Goal: Information Seeking & Learning: Check status

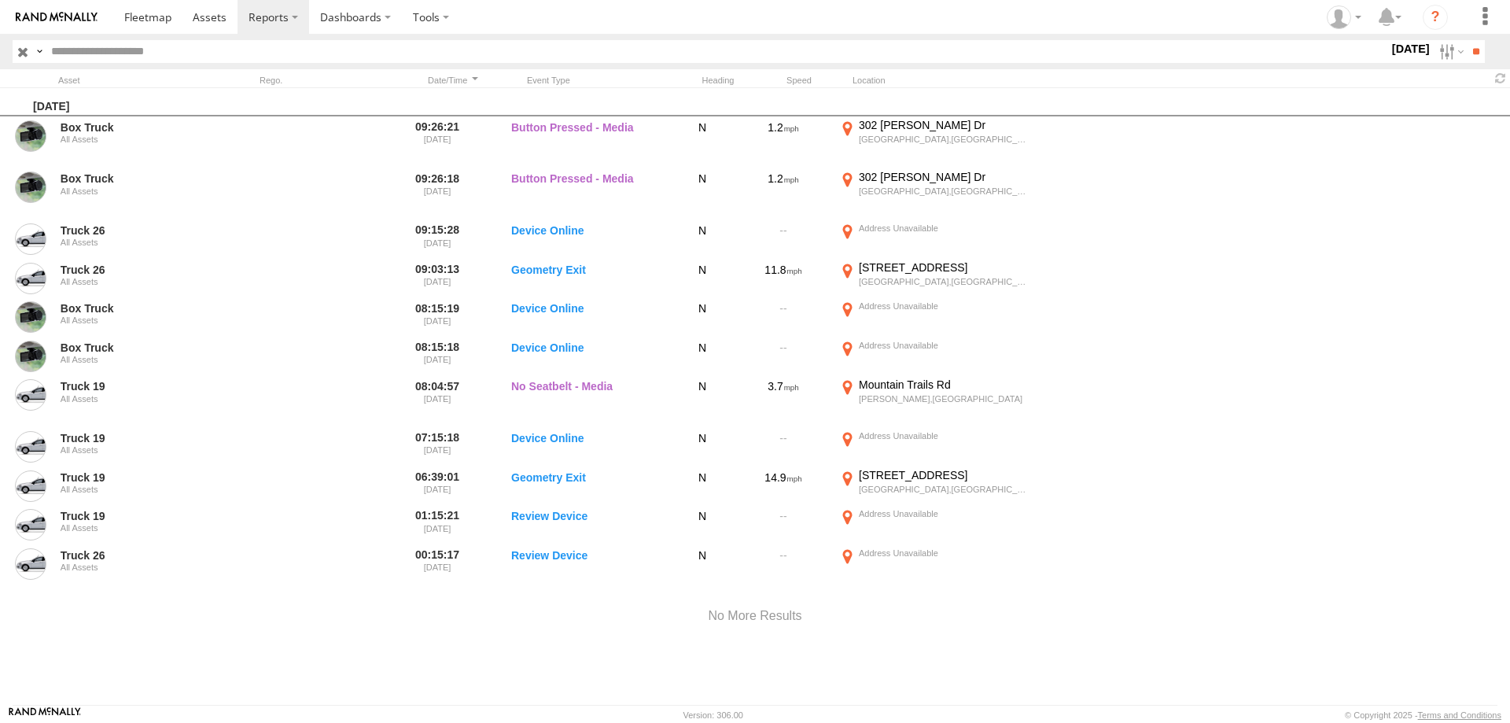
click at [0, 0] on label at bounding box center [0, 0] width 0 height 0
click at [1467, 44] on input "**" at bounding box center [1476, 51] width 18 height 23
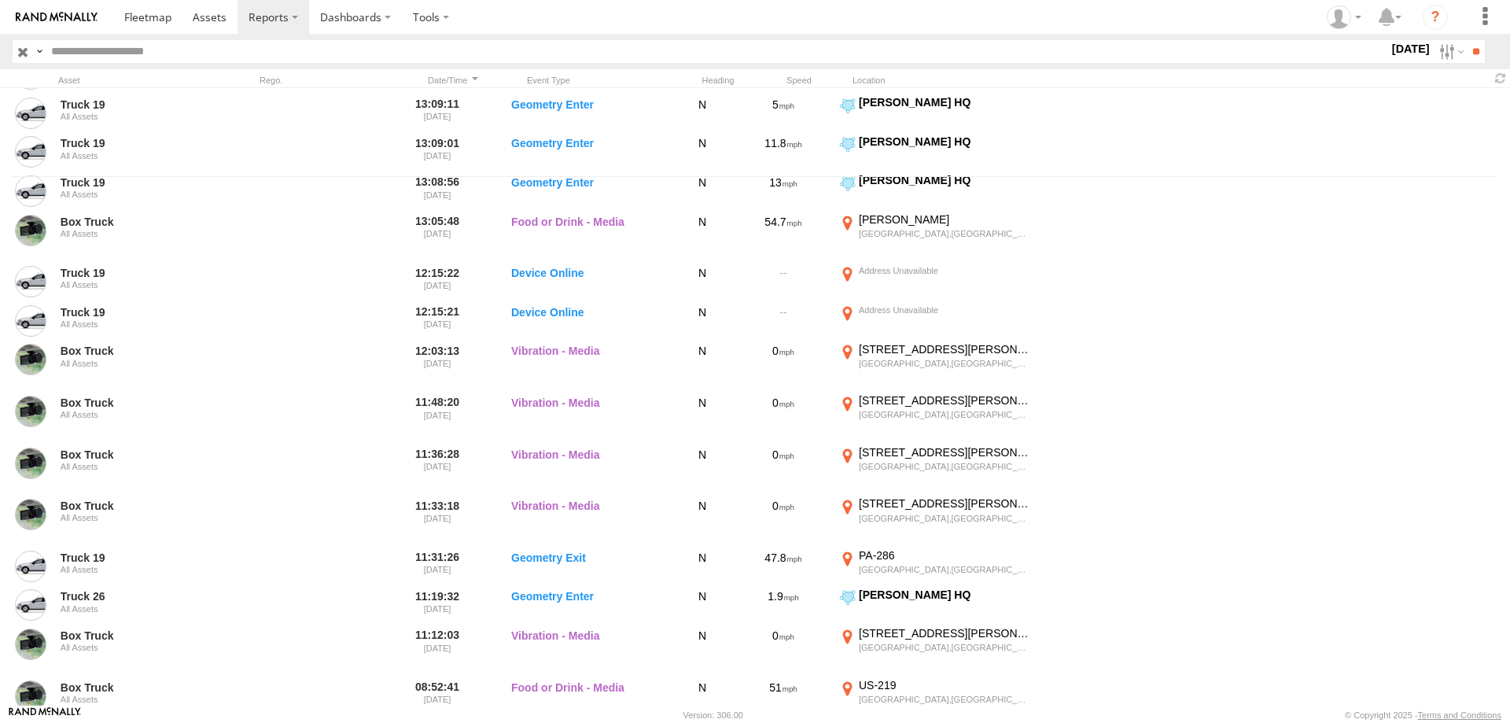
scroll to position [1019, 0]
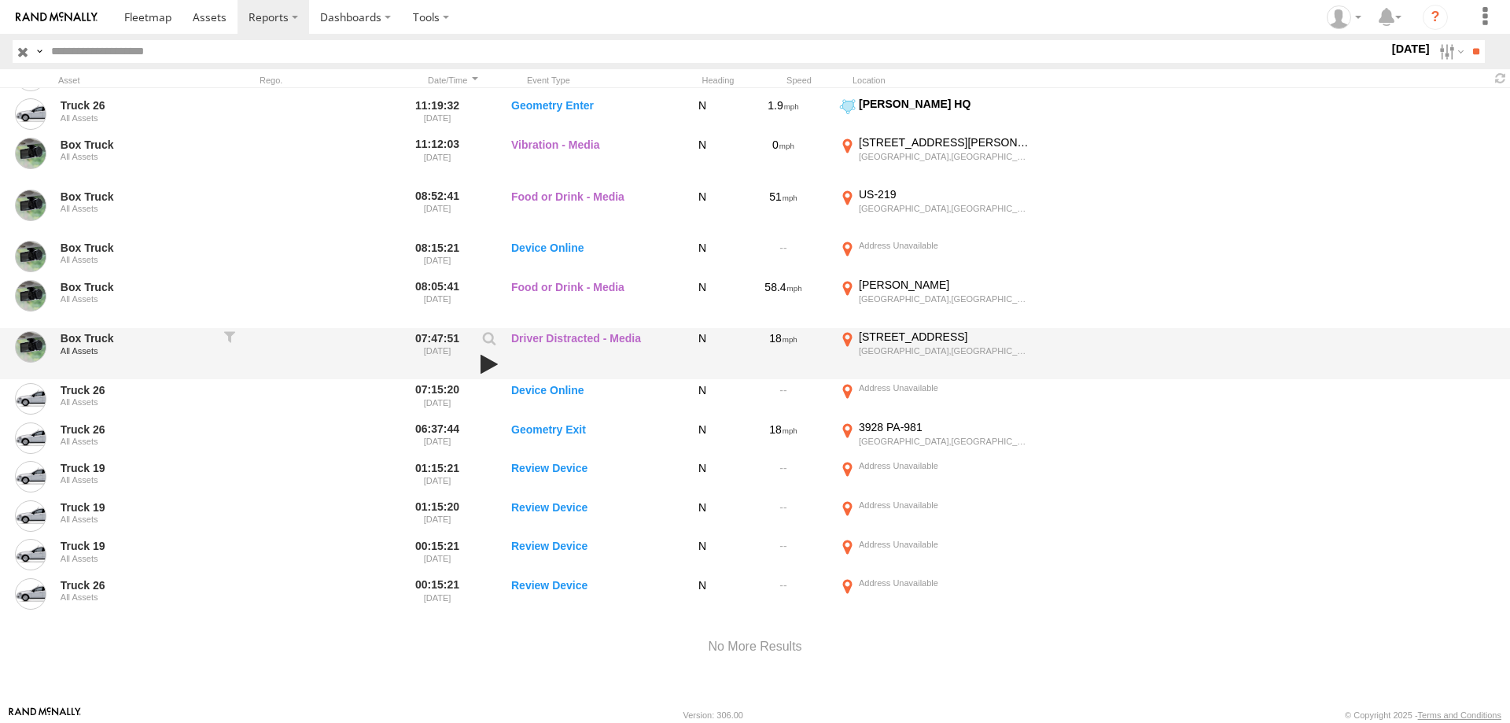
click at [487, 366] on link at bounding box center [489, 364] width 27 height 22
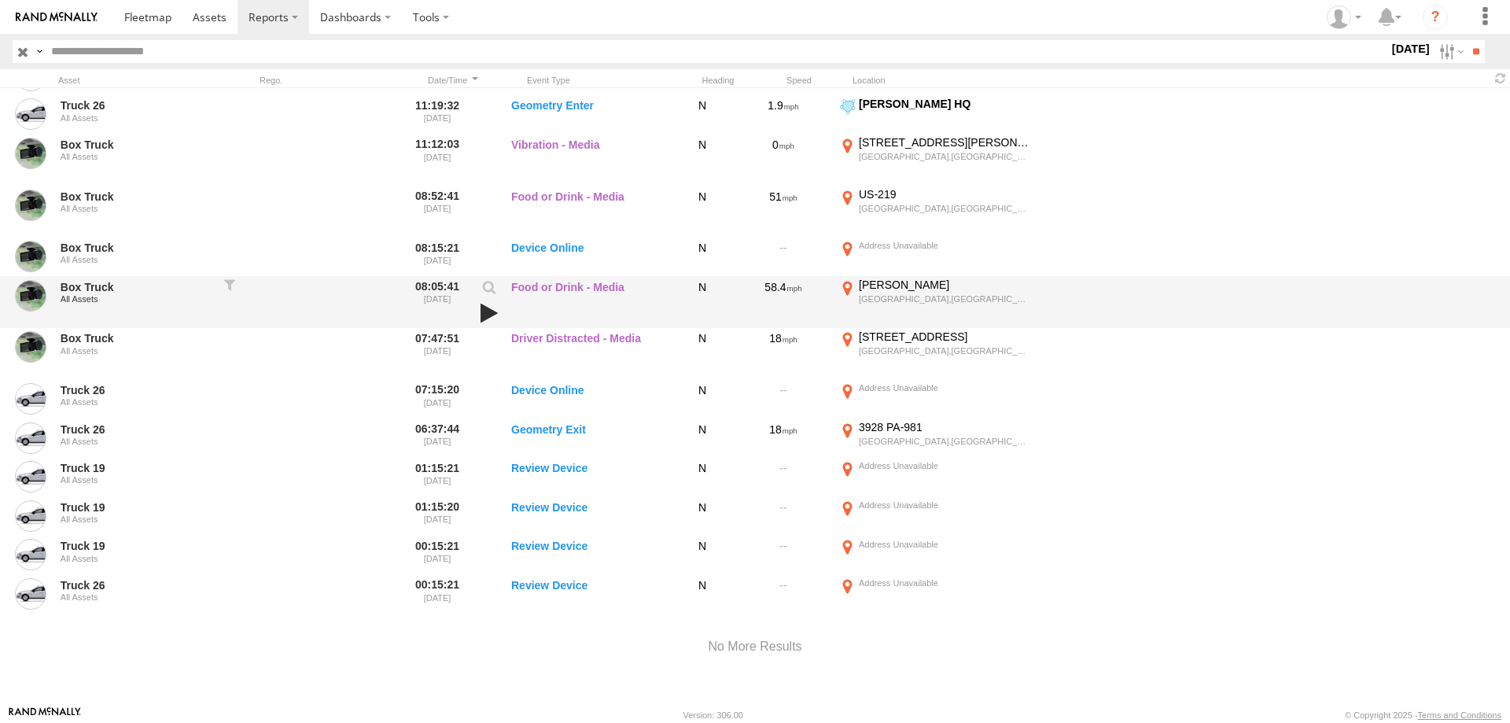
click at [484, 307] on link at bounding box center [489, 313] width 27 height 22
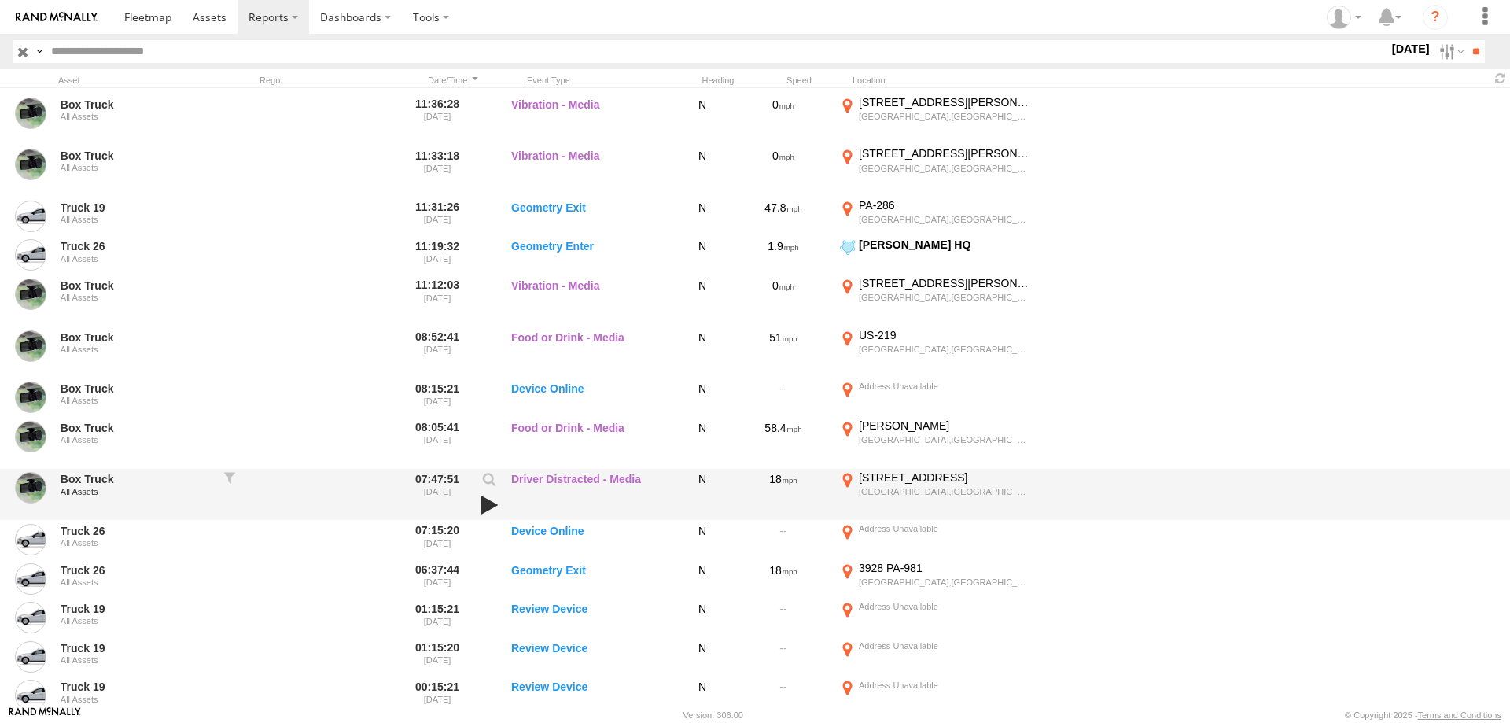
scroll to position [868, 0]
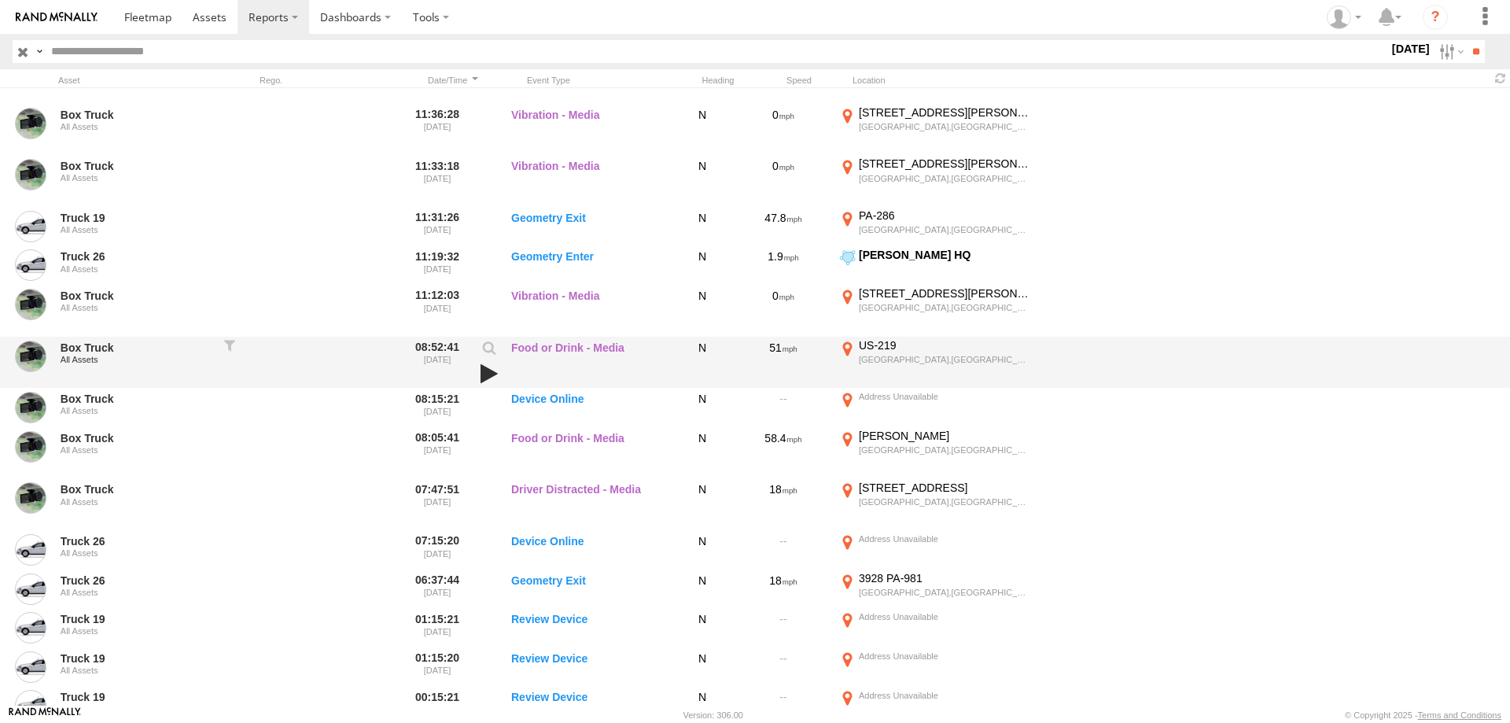
click at [491, 370] on link at bounding box center [489, 374] width 27 height 22
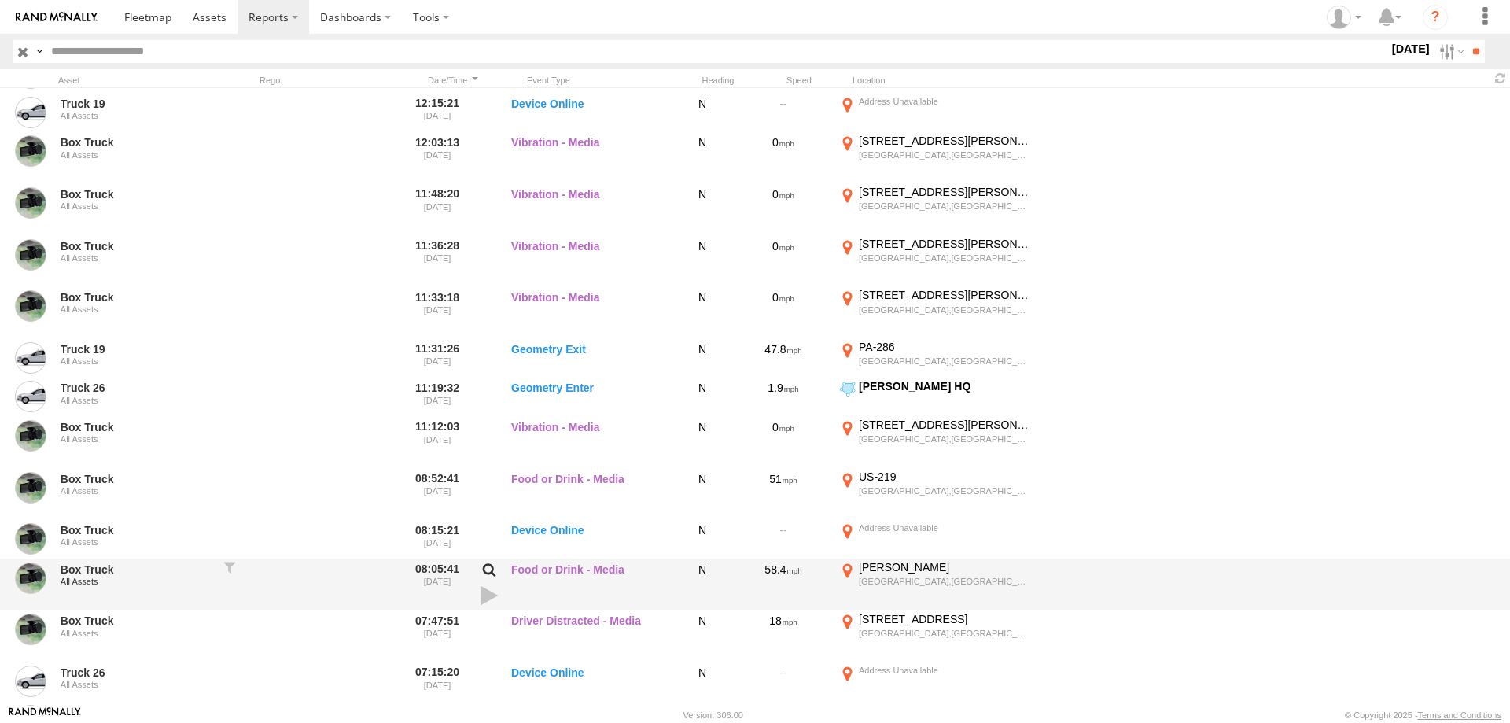
scroll to position [717, 0]
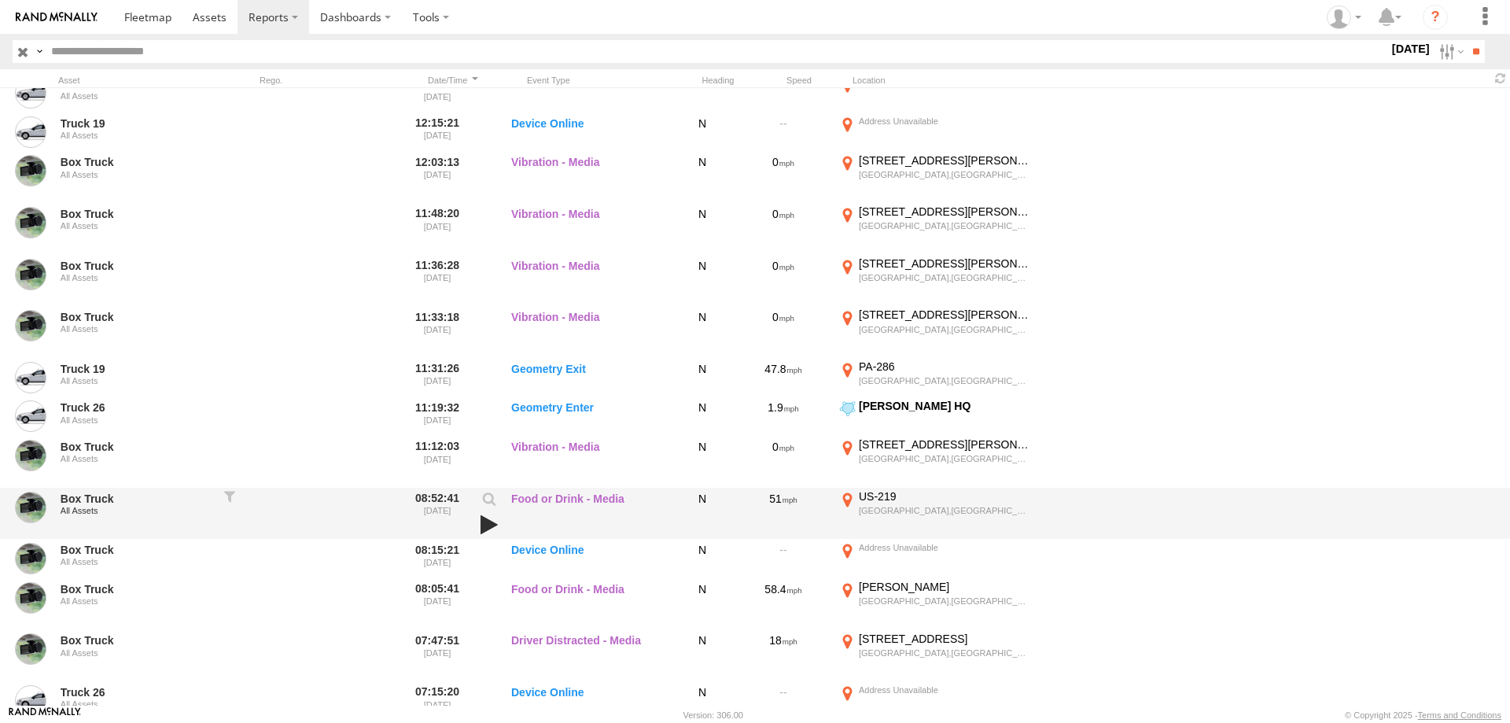
click at [485, 525] on link at bounding box center [489, 525] width 27 height 22
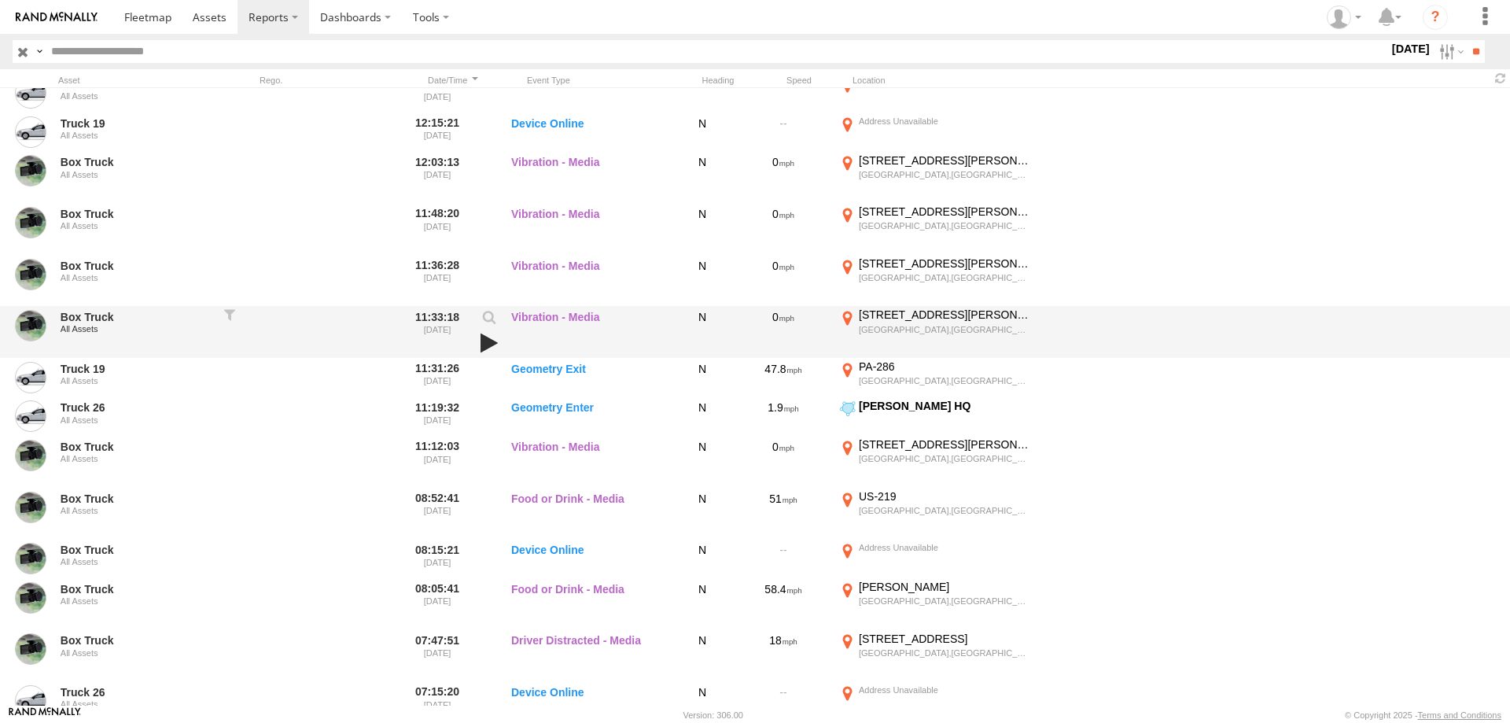
click at [485, 342] on link at bounding box center [489, 343] width 27 height 22
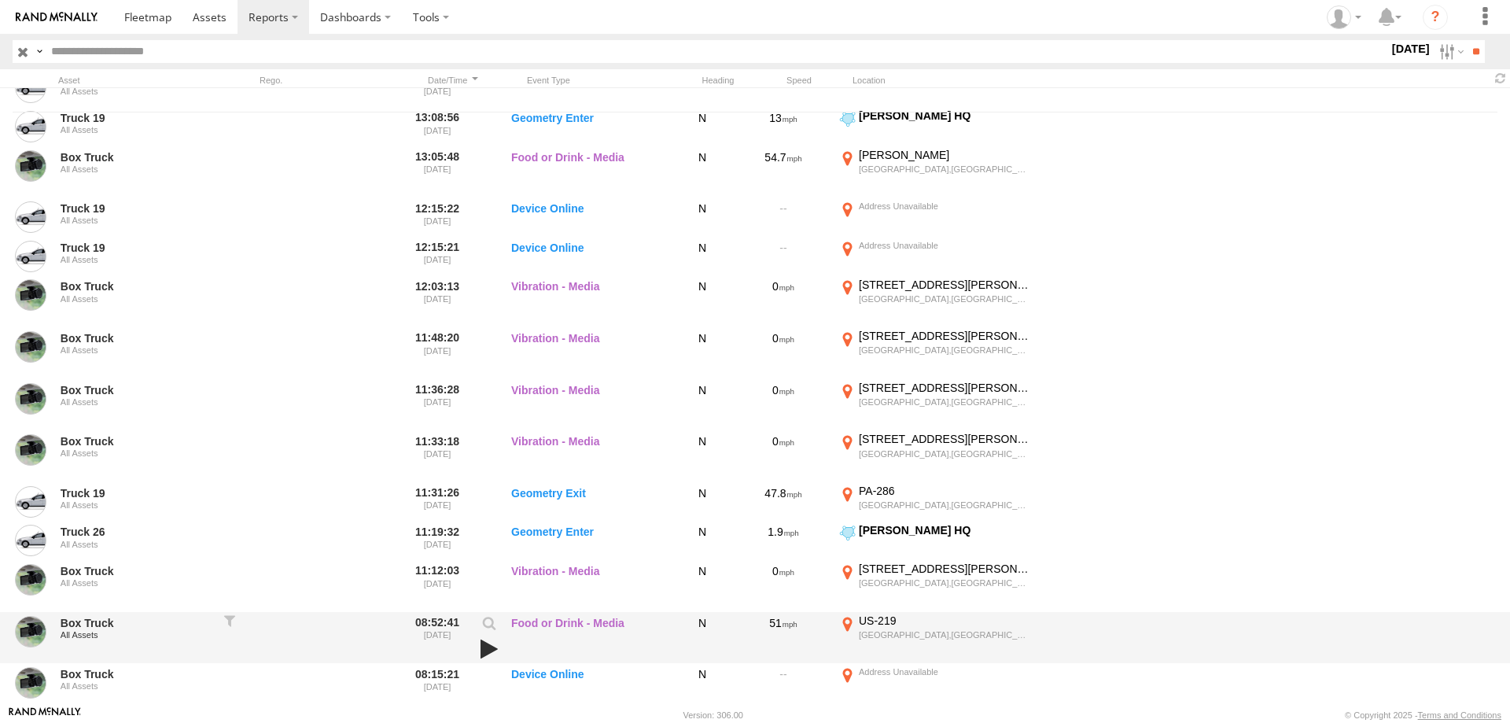
scroll to position [566, 0]
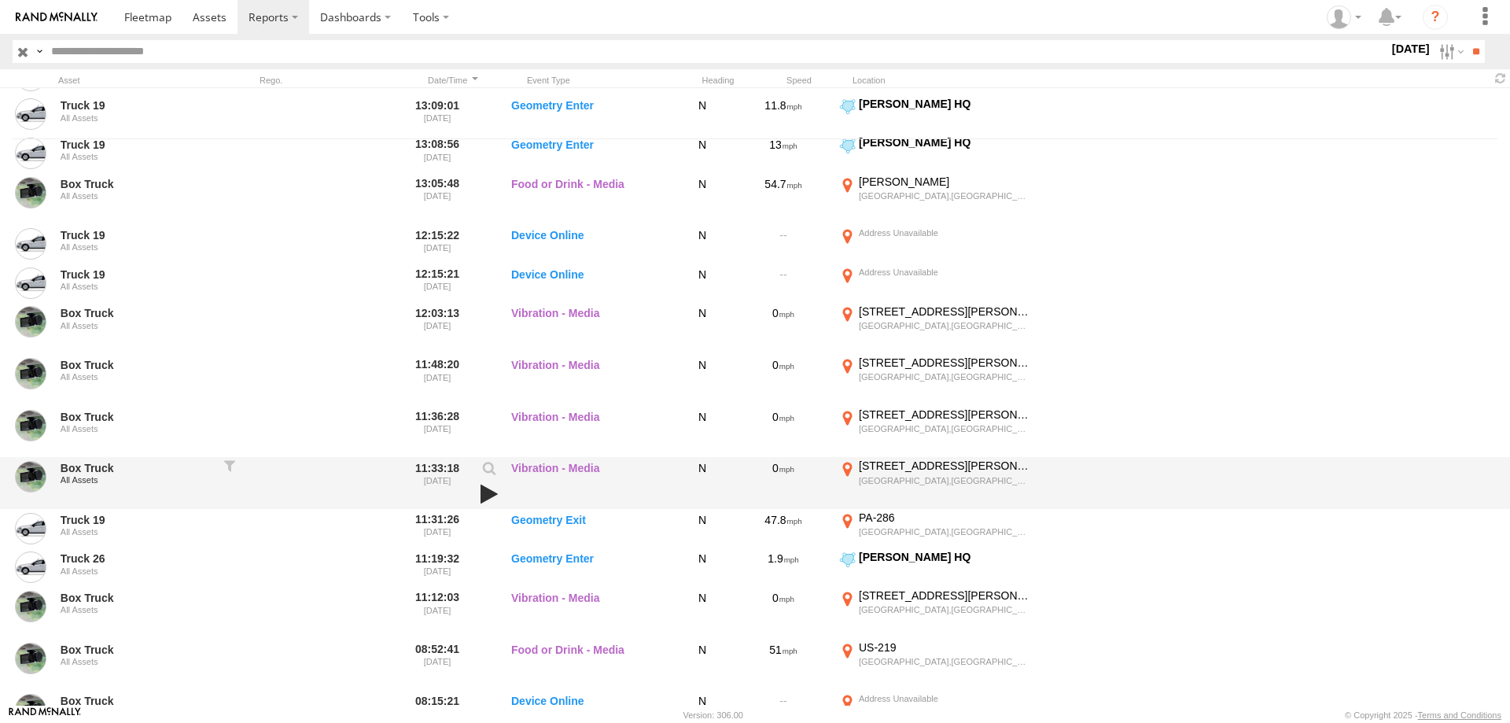
click at [491, 494] on link at bounding box center [489, 494] width 27 height 22
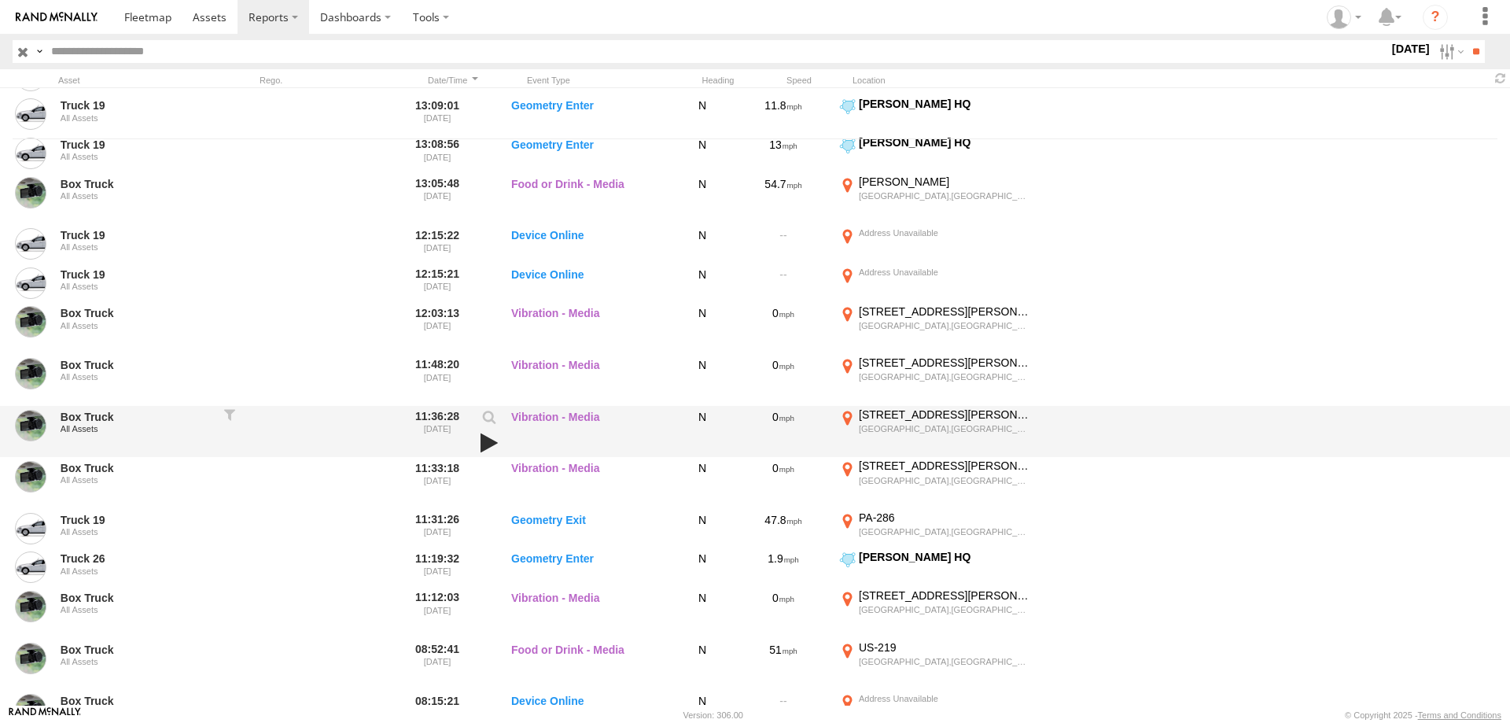
click at [485, 447] on link at bounding box center [489, 443] width 27 height 22
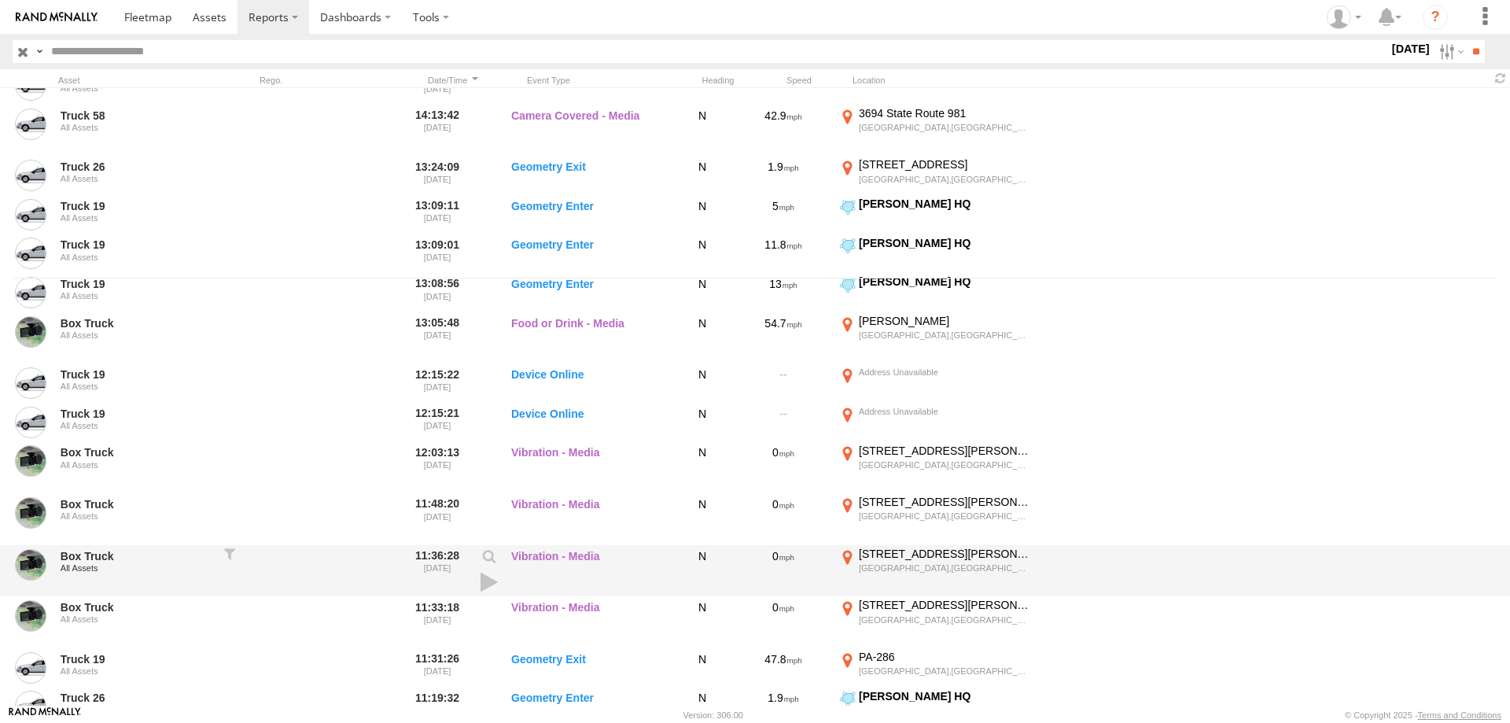
scroll to position [340, 0]
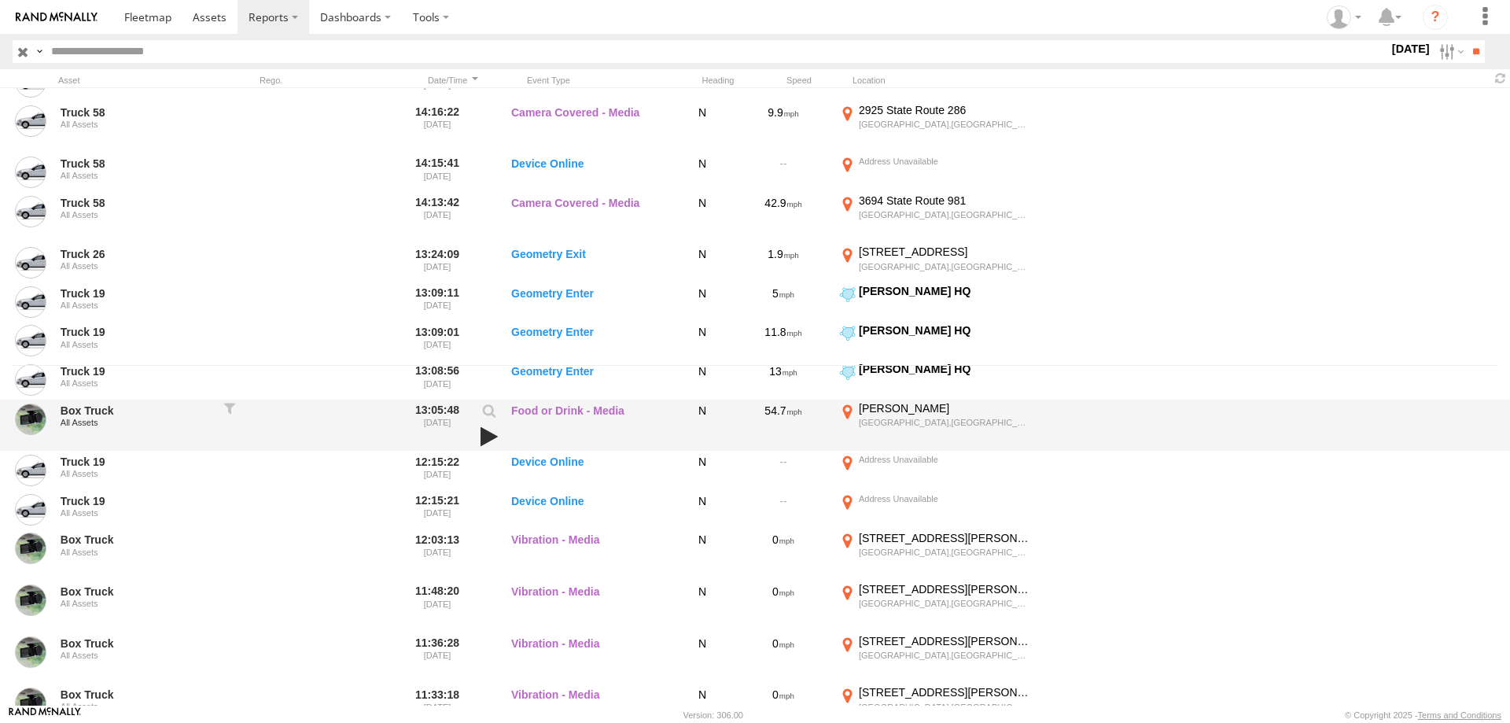
click at [496, 432] on link at bounding box center [489, 437] width 27 height 22
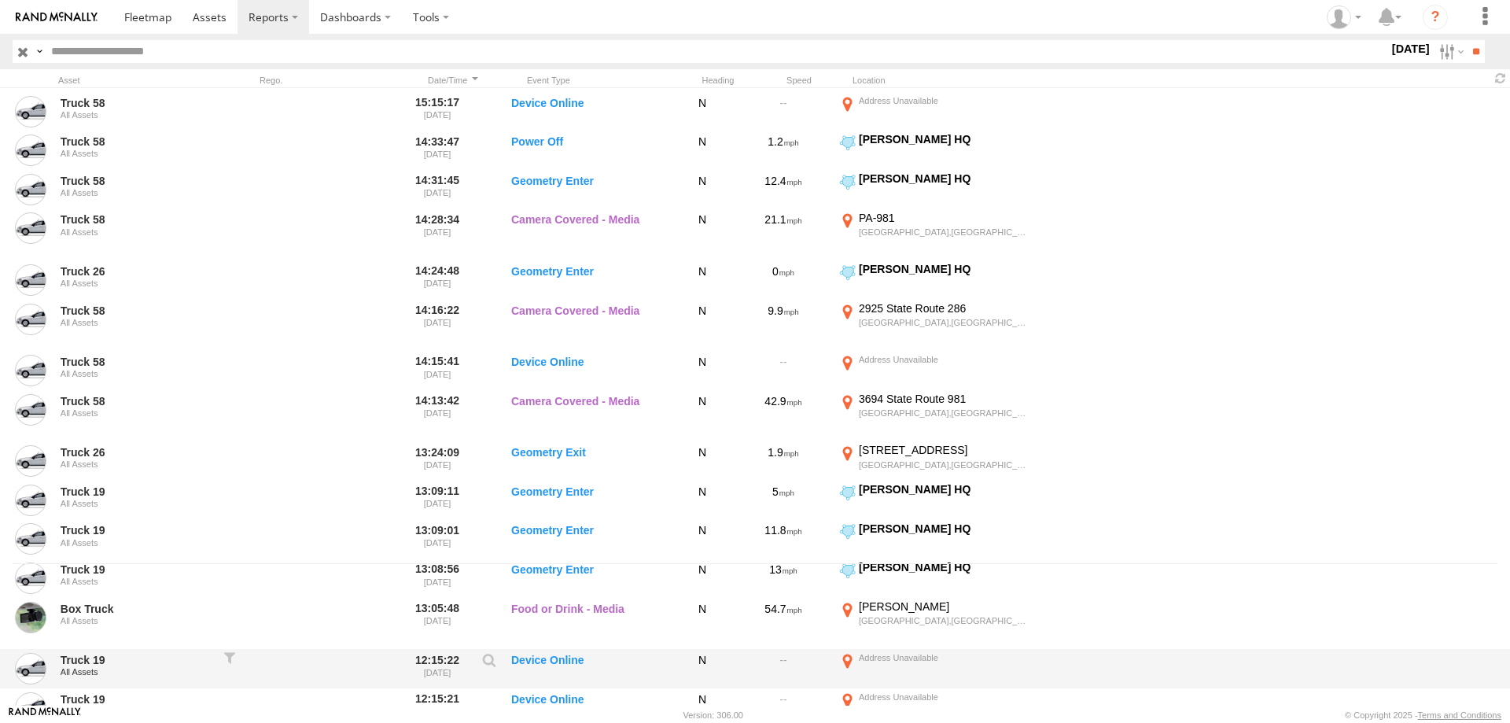
scroll to position [113, 0]
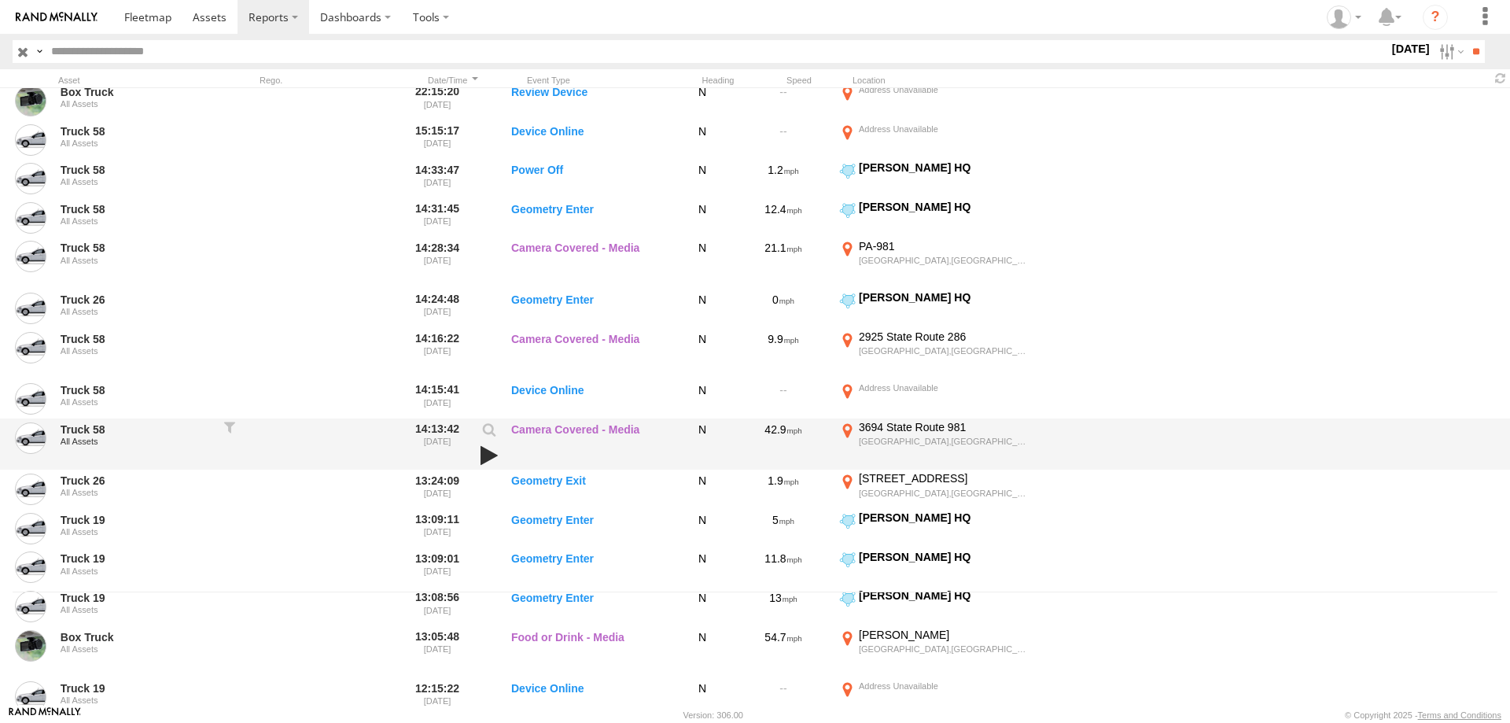
click at [481, 455] on link at bounding box center [489, 455] width 27 height 22
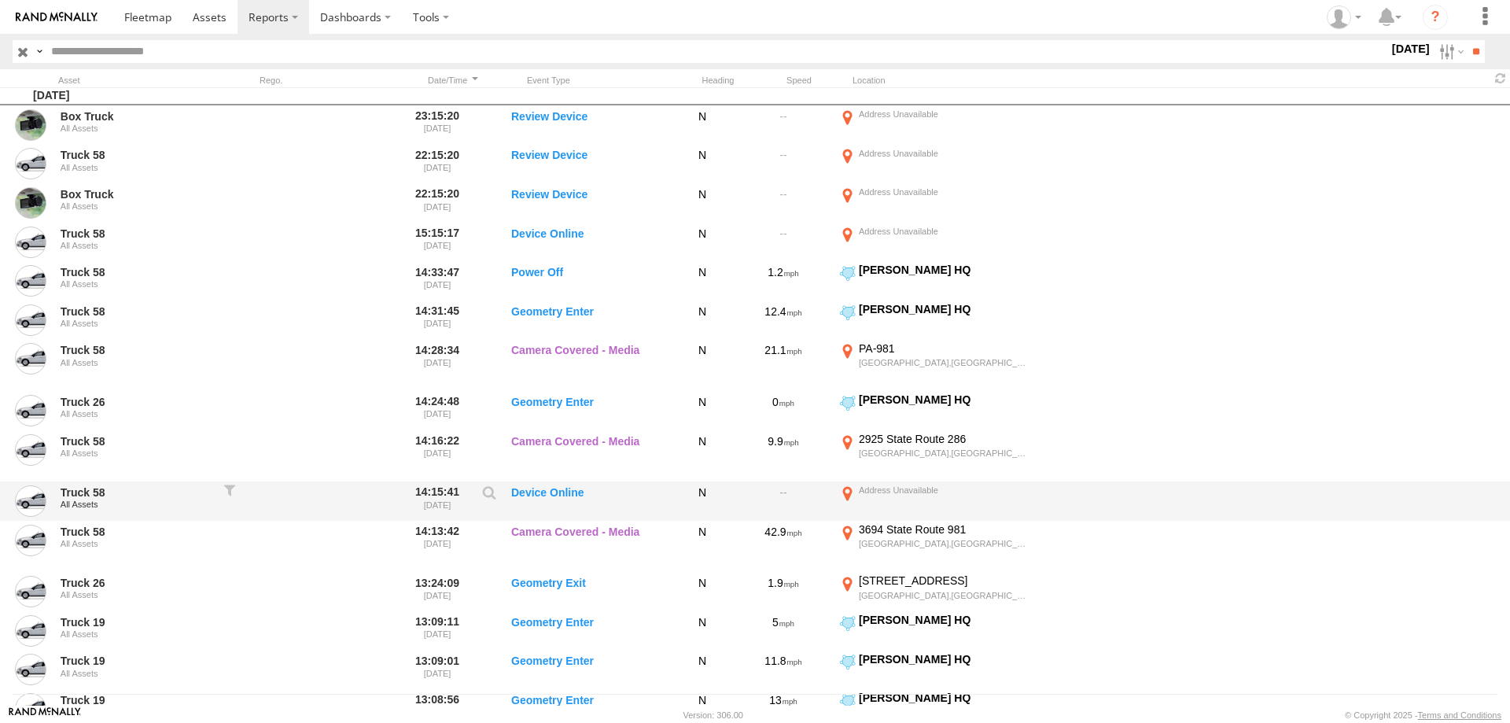
scroll to position [0, 0]
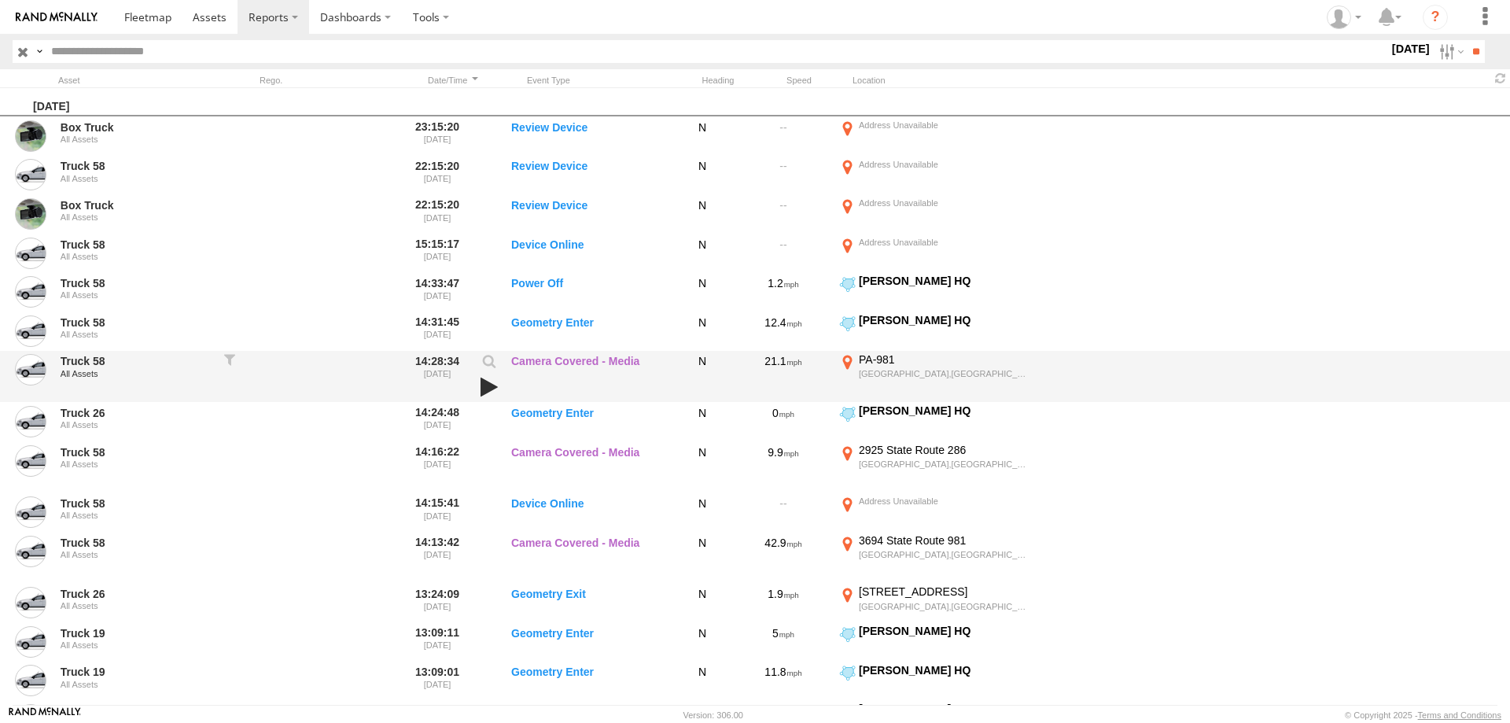
click at [489, 386] on link at bounding box center [489, 387] width 27 height 22
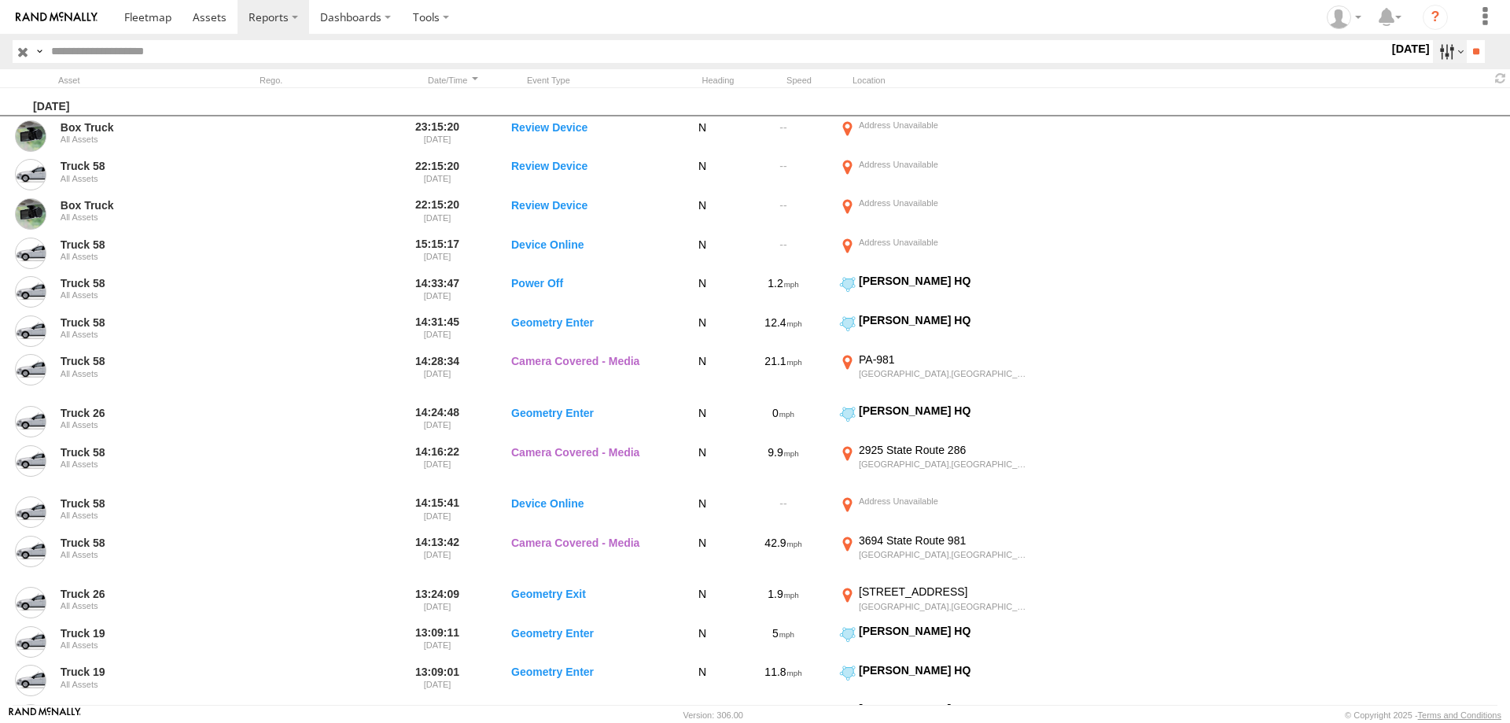
click at [1433, 47] on label at bounding box center [1450, 51] width 34 height 23
click at [0, 0] on label at bounding box center [0, 0] width 0 height 0
click at [1467, 55] on input "**" at bounding box center [1476, 51] width 18 height 23
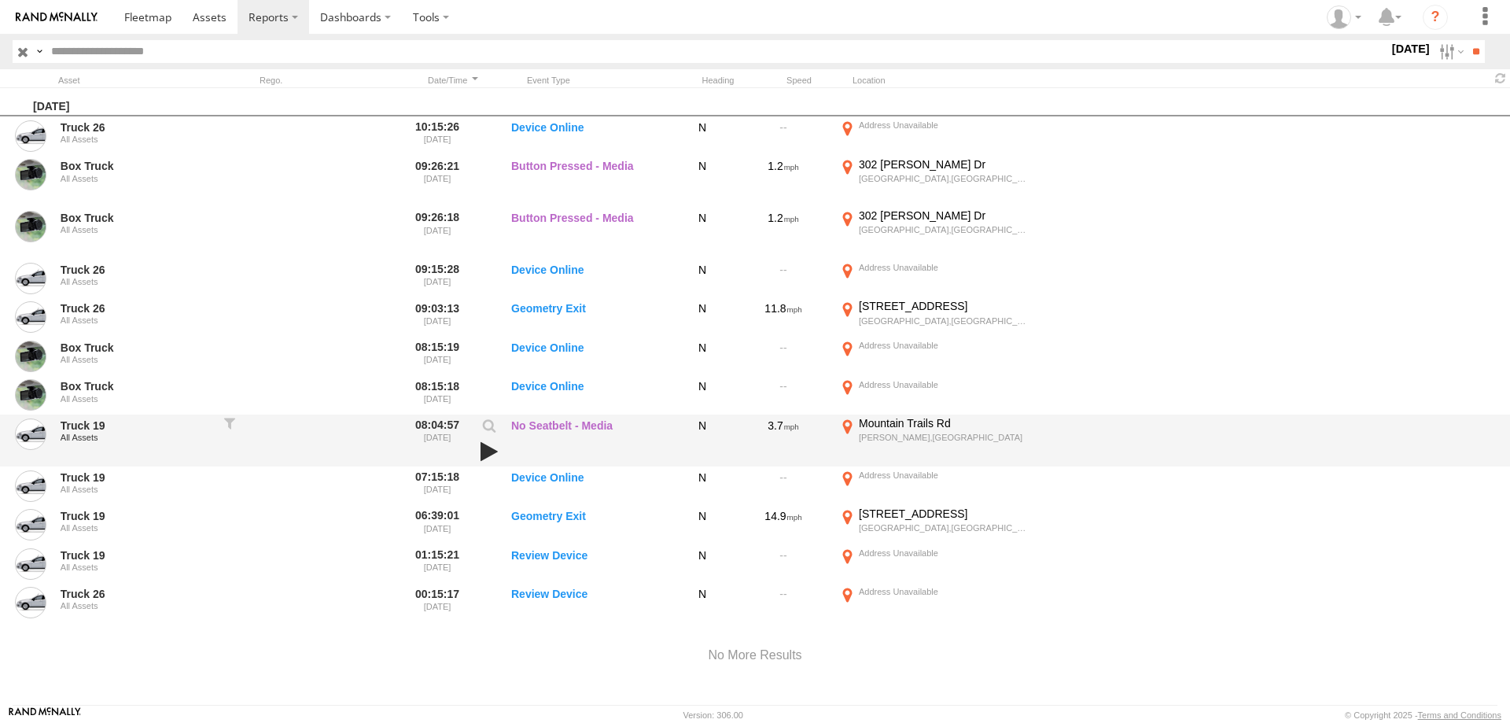
click at [488, 448] on link at bounding box center [489, 451] width 27 height 22
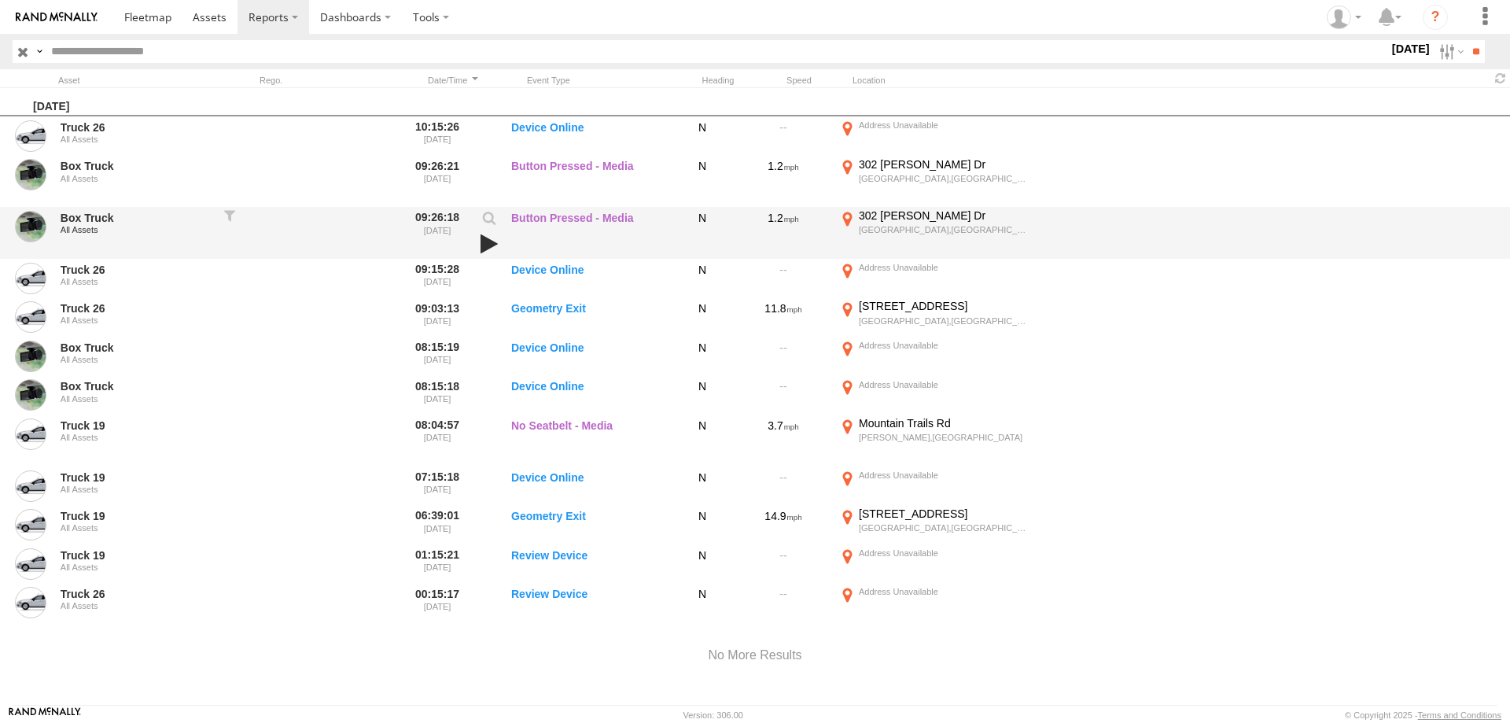
click at [482, 241] on link at bounding box center [489, 244] width 27 height 22
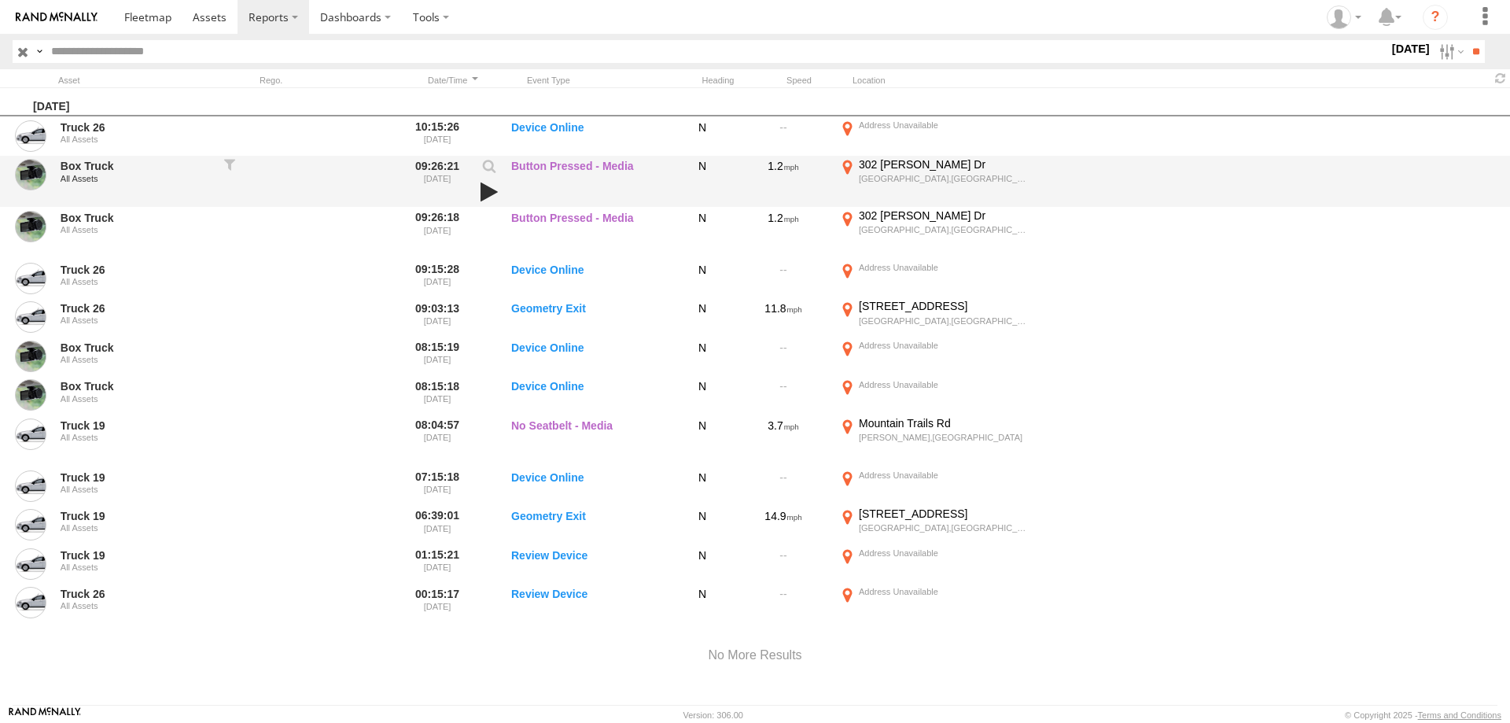
click at [481, 190] on link at bounding box center [489, 192] width 27 height 22
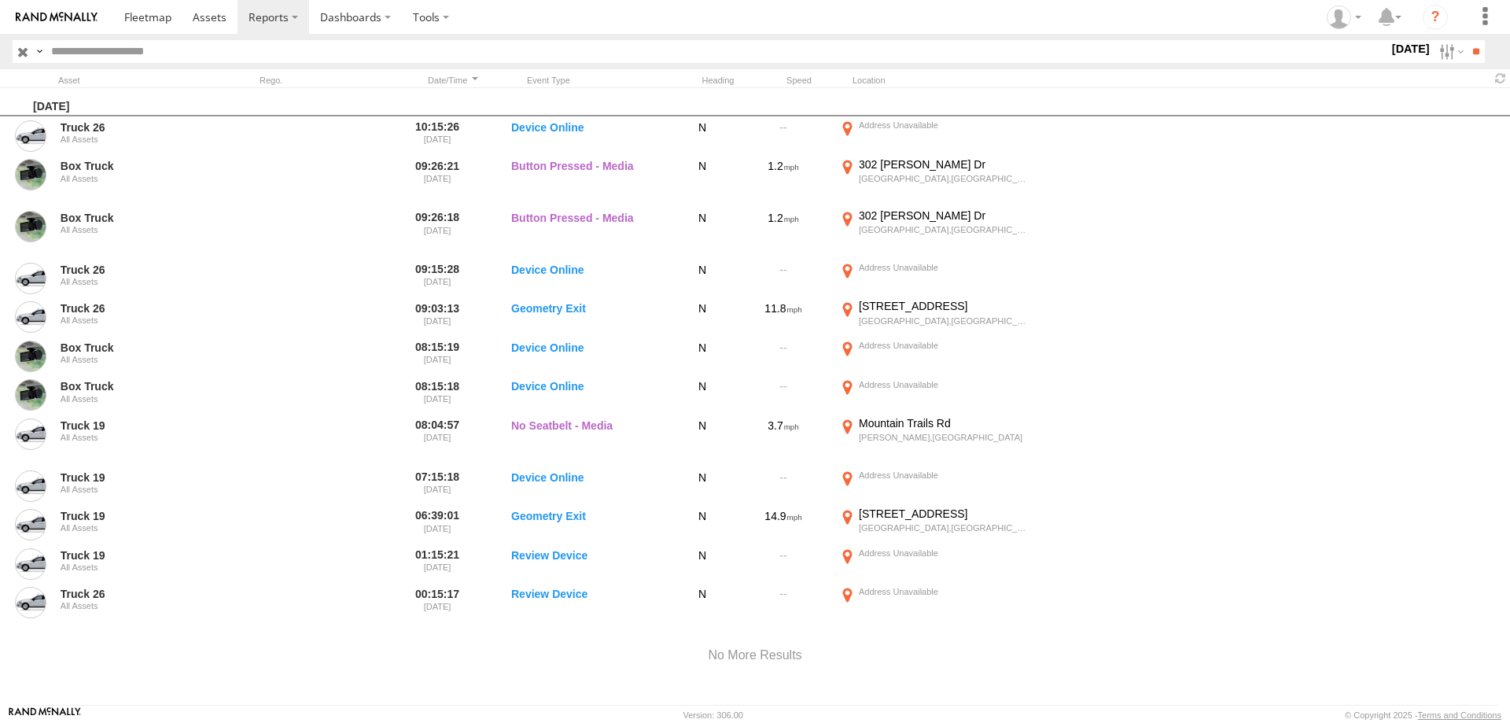
click at [68, 20] on img at bounding box center [57, 17] width 82 height 11
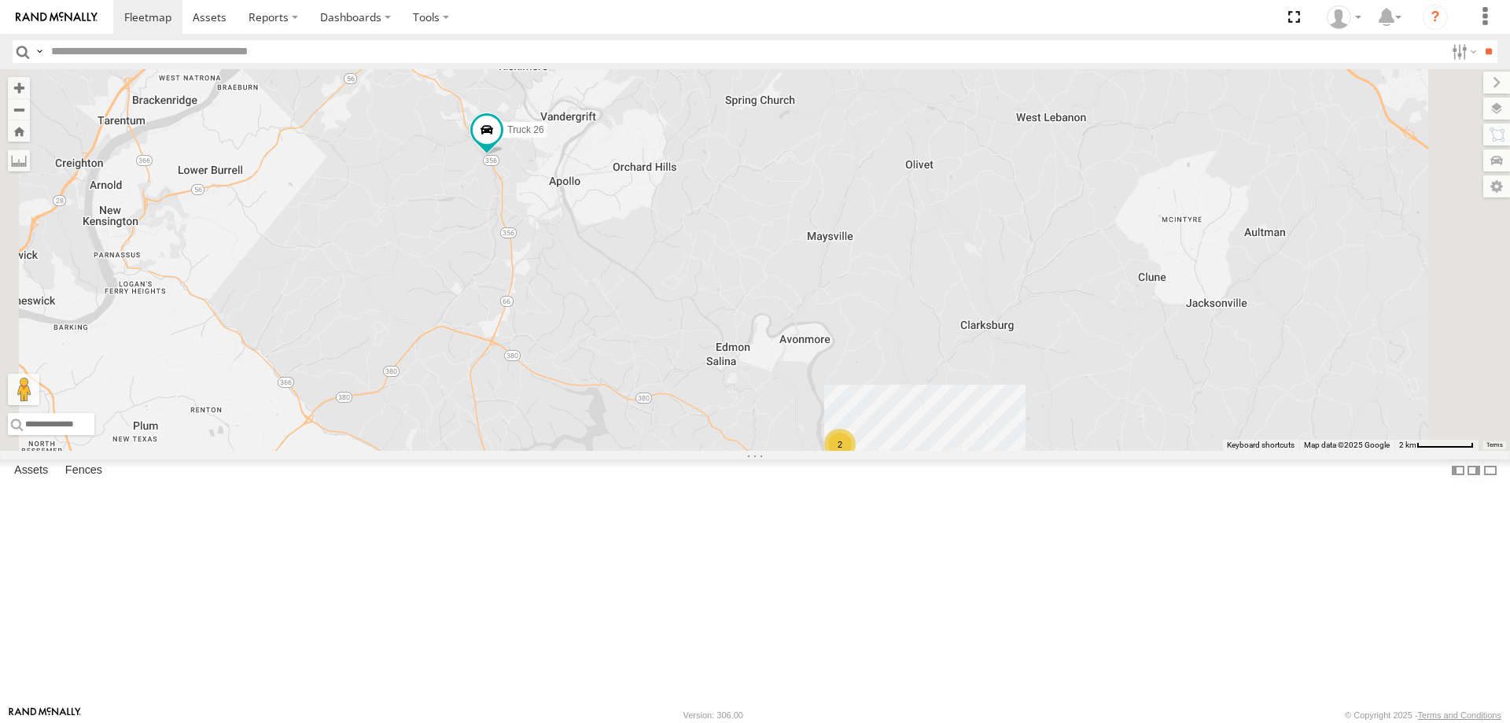
drag, startPoint x: 794, startPoint y: 492, endPoint x: 772, endPoint y: 400, distance: 94.8
click at [772, 400] on div "Truck 26 Truck 19 2" at bounding box center [755, 259] width 1510 height 381
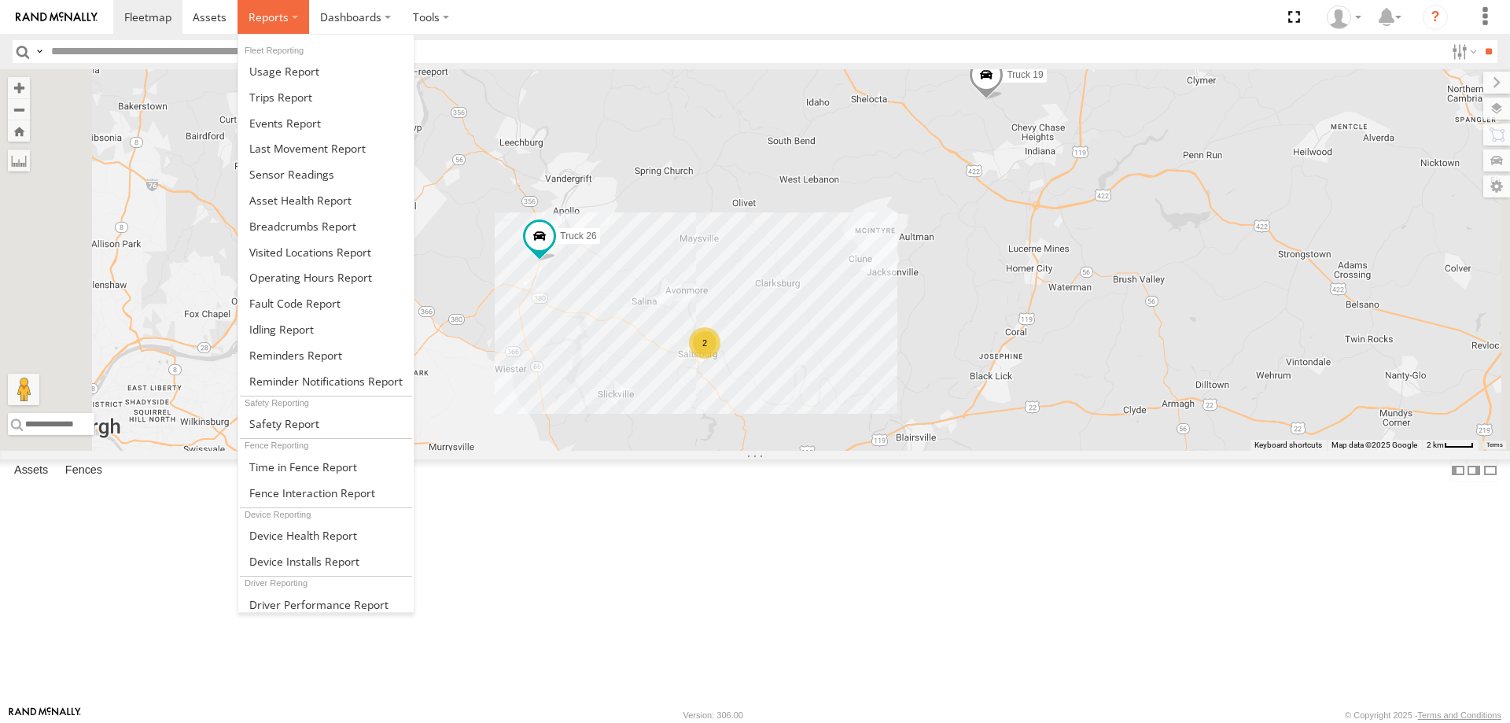
click at [278, 15] on span at bounding box center [269, 16] width 40 height 15
click at [276, 123] on span at bounding box center [285, 123] width 72 height 15
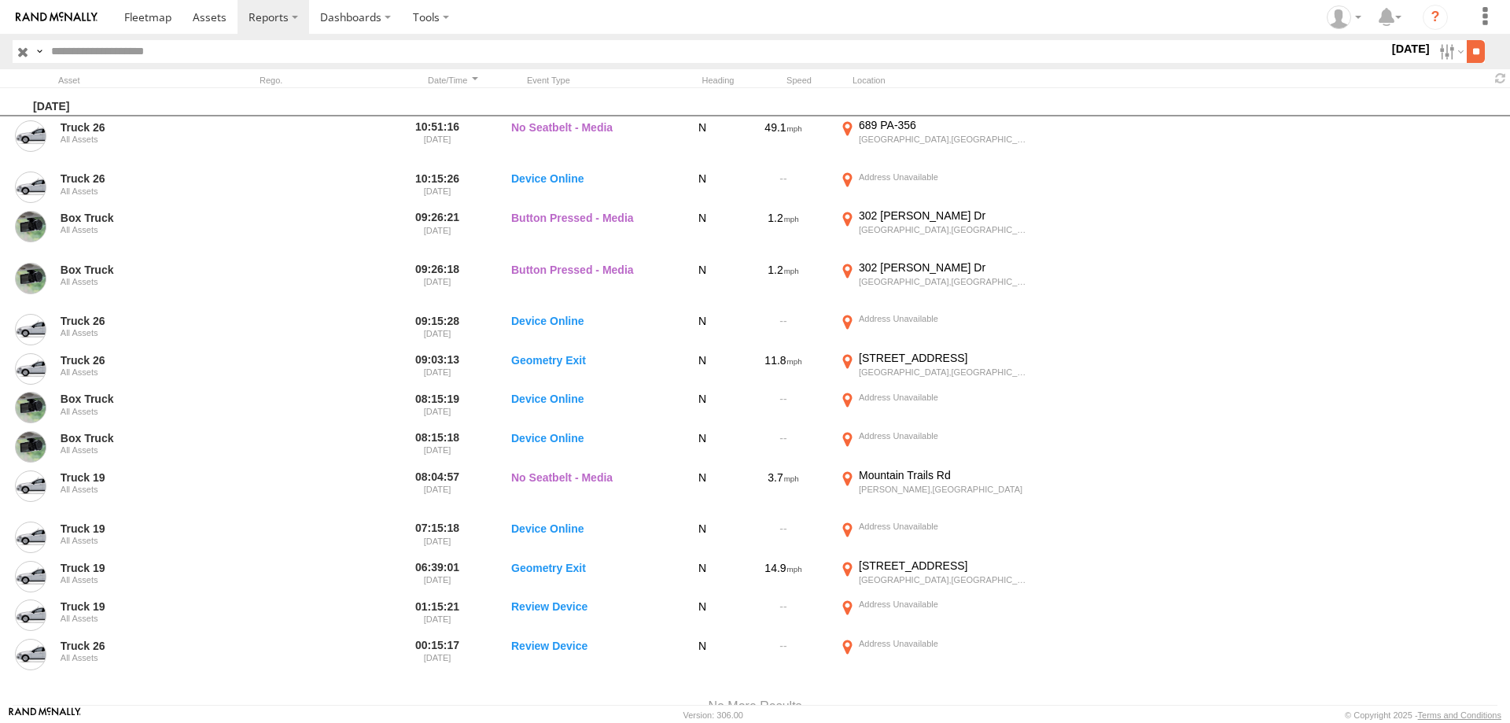
click at [1467, 50] on input "**" at bounding box center [1476, 51] width 18 height 23
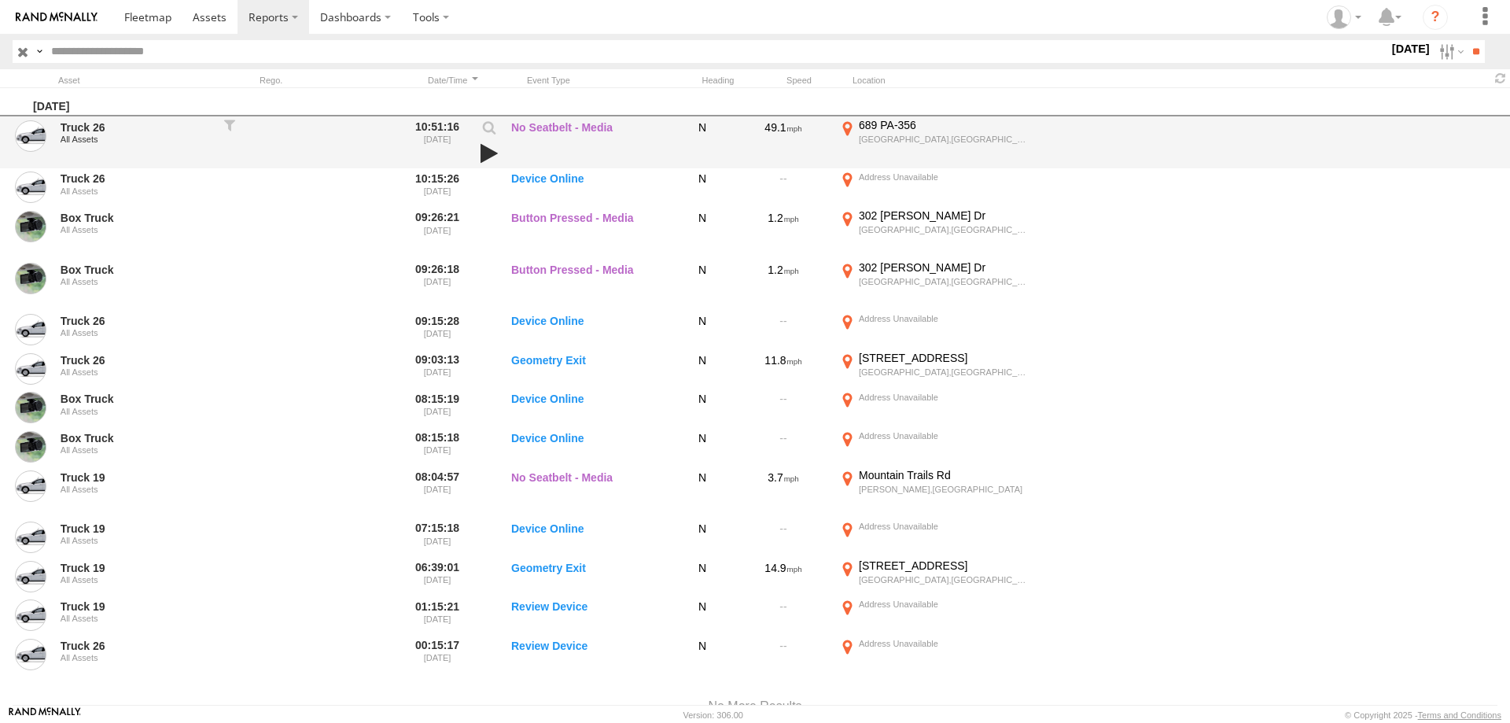
click at [485, 146] on link at bounding box center [489, 153] width 27 height 22
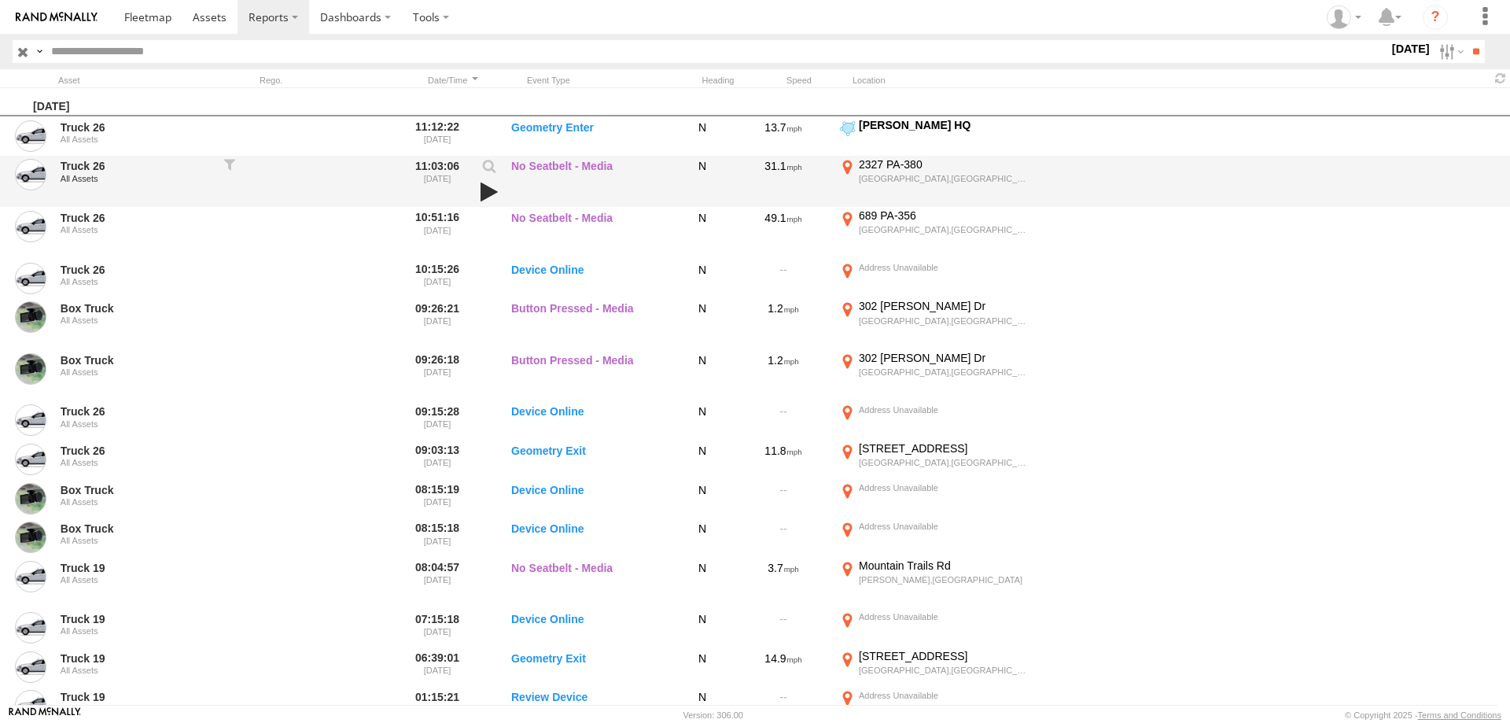
click at [486, 186] on link at bounding box center [489, 192] width 27 height 22
